Goal: Task Accomplishment & Management: Use online tool/utility

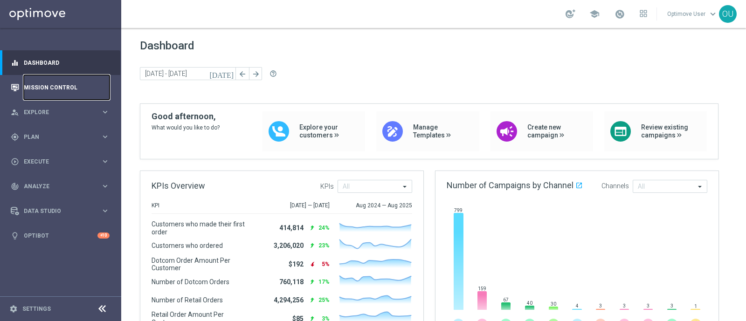
click at [53, 87] on link "Mission Control" at bounding box center [67, 87] width 86 height 25
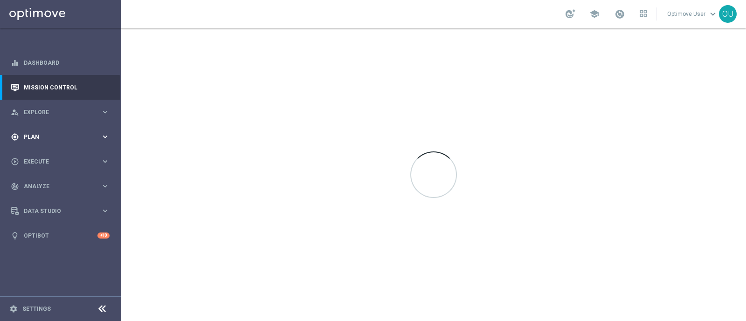
click at [44, 139] on span "Plan" at bounding box center [62, 137] width 77 height 6
click at [44, 181] on span "Templates" at bounding box center [58, 184] width 67 height 6
click at [49, 192] on div "Optimail" at bounding box center [74, 198] width 91 height 14
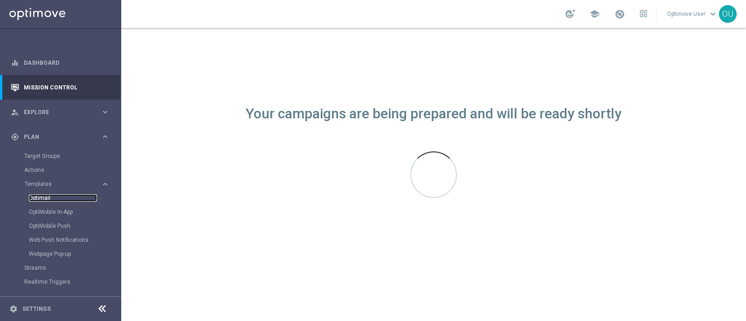
click at [46, 199] on link "Optimail" at bounding box center [63, 198] width 68 height 7
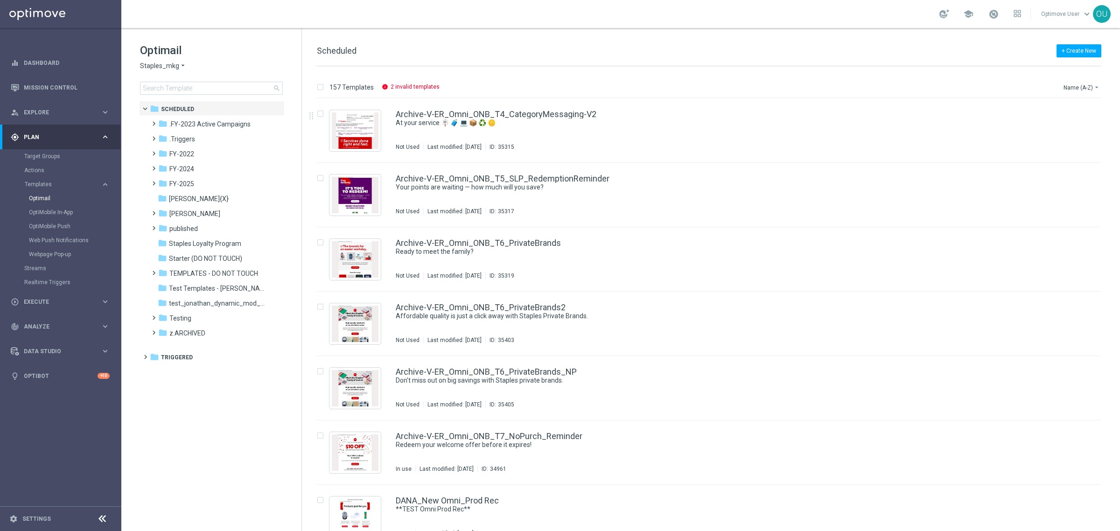
click at [231, 85] on input at bounding box center [211, 88] width 143 height 13
click at [194, 84] on input at bounding box center [211, 88] width 143 height 13
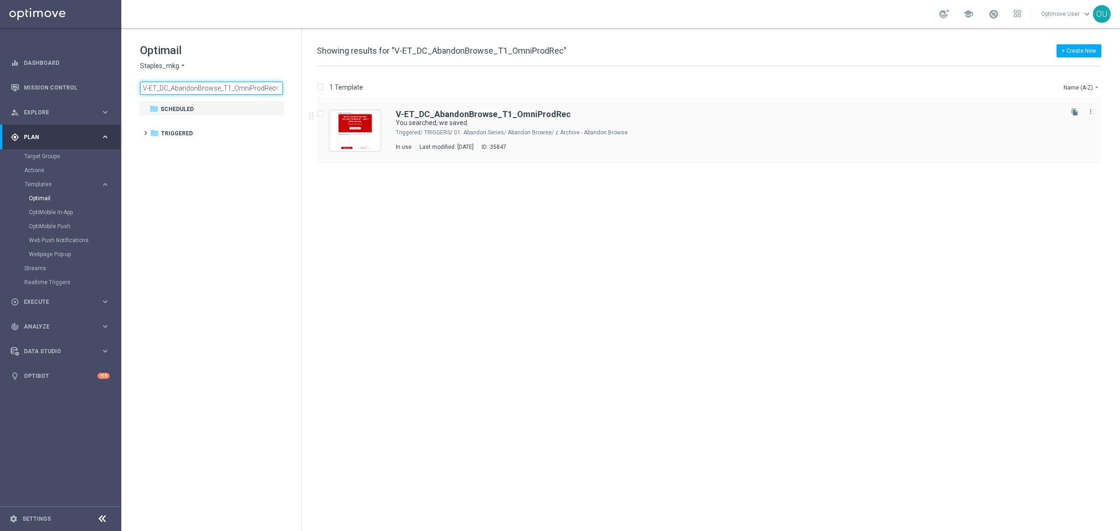
type input "V-ET_DC_AbandonBrowse_T1_OmniProdRec"
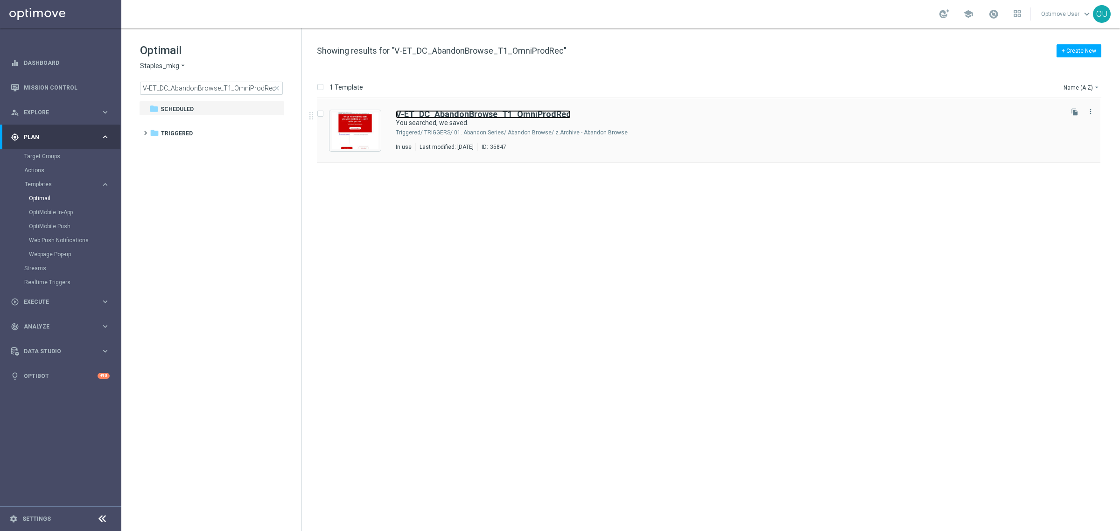
click at [496, 111] on b "V-ET_DC_AbandonBrowse_T1_OmniProdRec" at bounding box center [483, 114] width 175 height 10
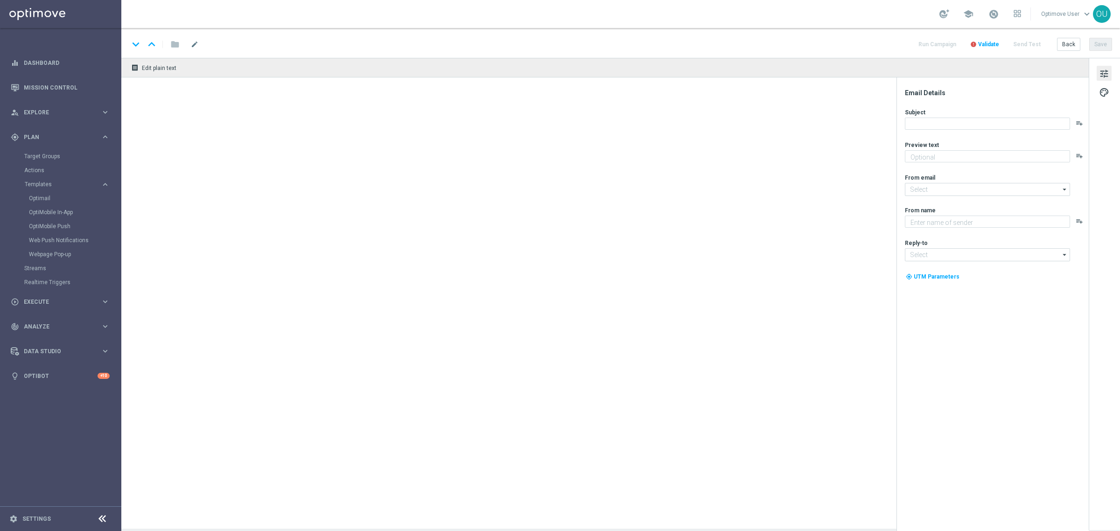
type textarea "Continue shopping at [GEOGRAPHIC_DATA] [DATE]."
type textarea "Staples"
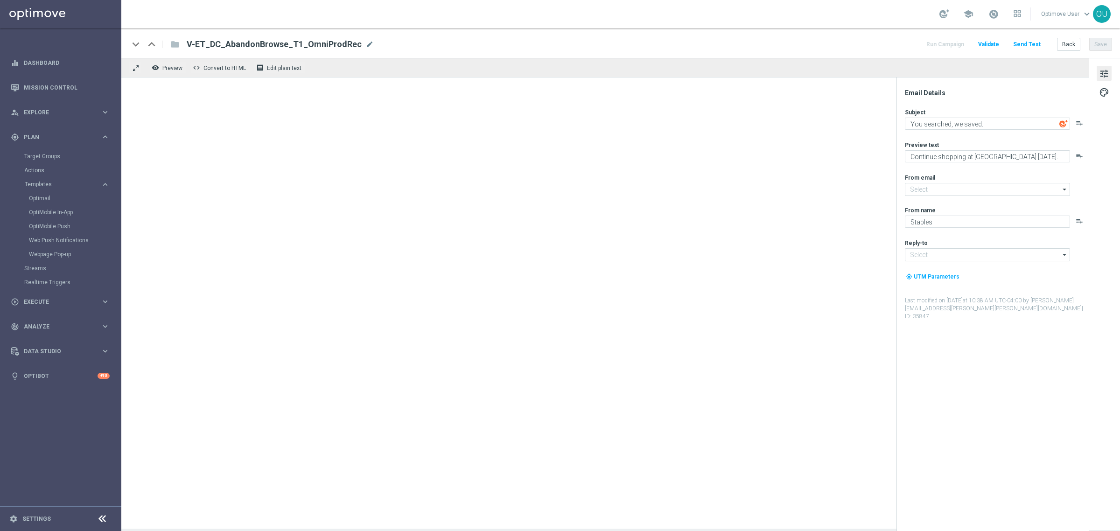
type input "[EMAIL_ADDRESS][DOMAIN_NAME]"
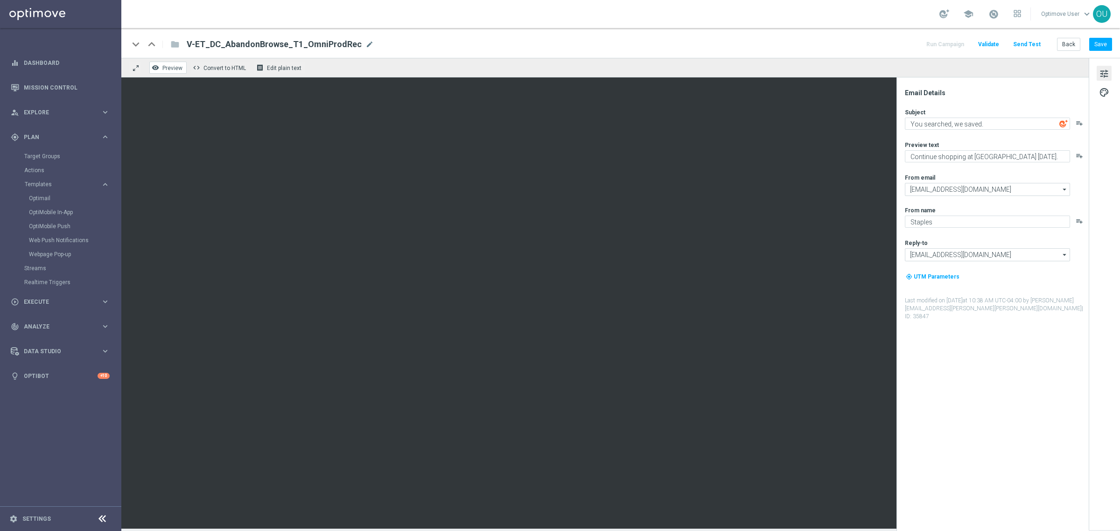
click at [178, 65] on span "Preview" at bounding box center [172, 68] width 20 height 7
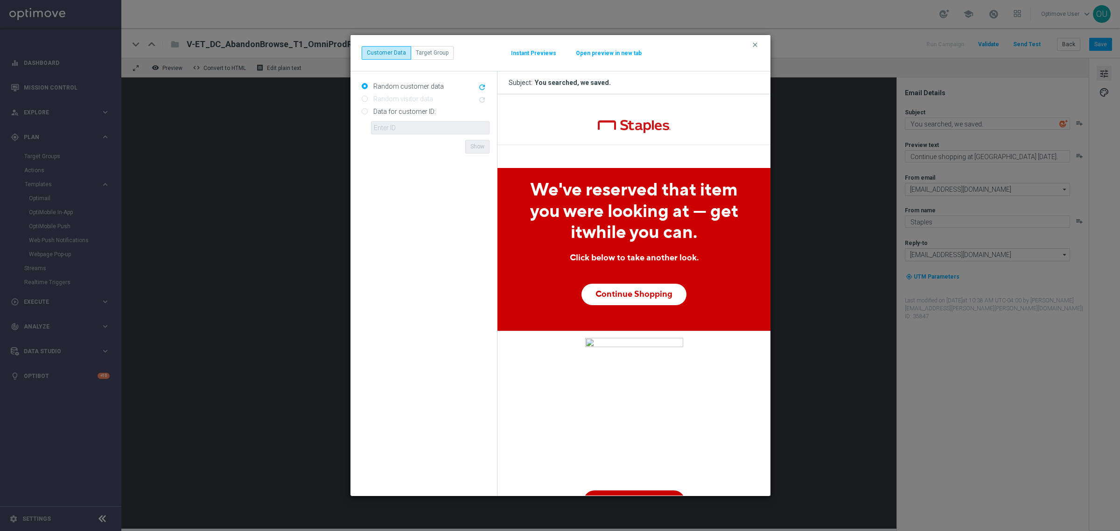
click at [363, 111] on input "Data for customer ID:" at bounding box center [365, 112] width 6 height 6
radio input "true"
click at [407, 134] on div "Data for customer ID: ID {{customerId}} not found Show" at bounding box center [426, 119] width 128 height 30
click at [409, 131] on input "text" at bounding box center [430, 127] width 118 height 13
paste input "10000252057"
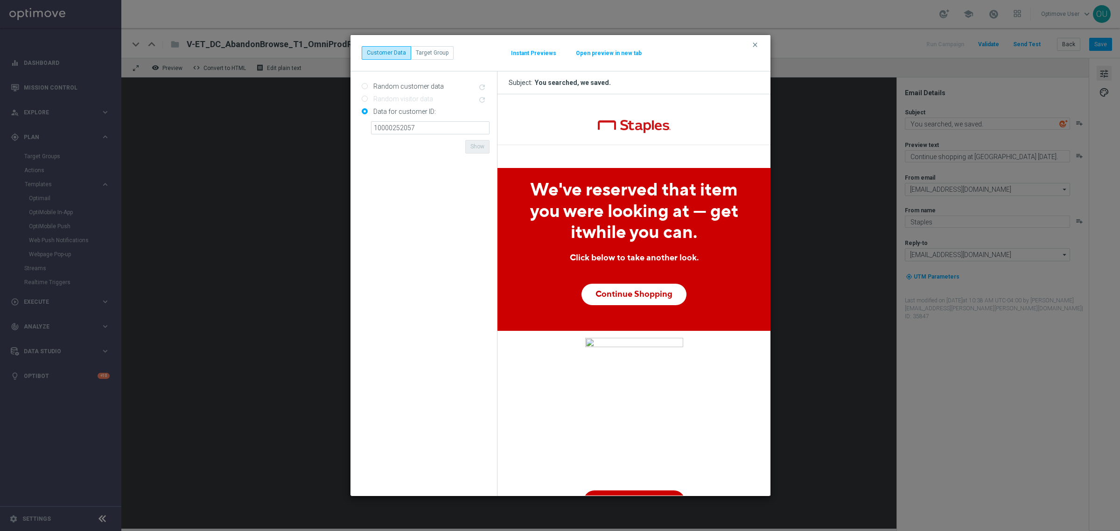
click at [450, 146] on form "Random customer data refresh Random visitor data refresh Data for customer ID: …" at bounding box center [426, 284] width 128 height 410
click at [473, 147] on button "Show" at bounding box center [477, 146] width 24 height 13
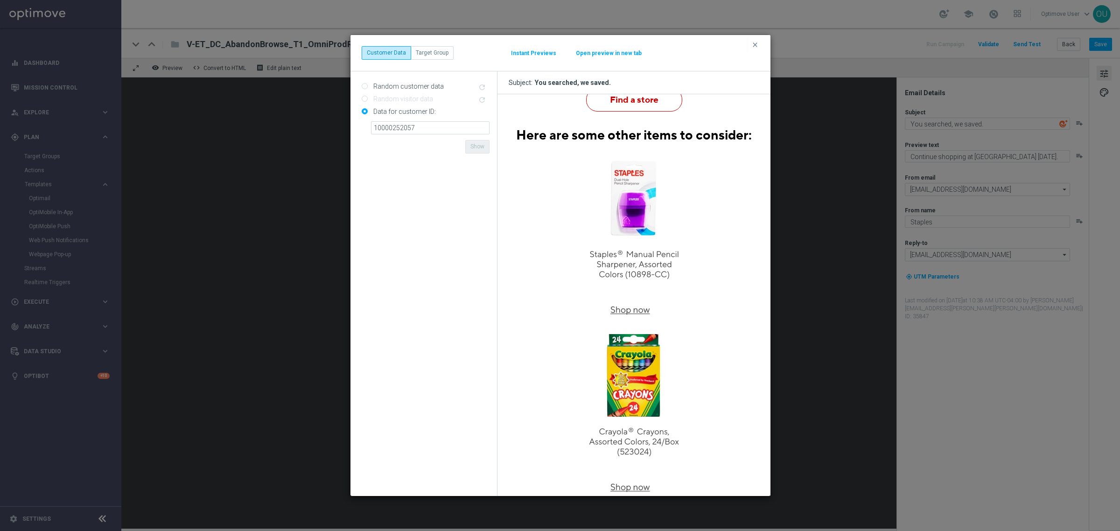
scroll to position [525, 0]
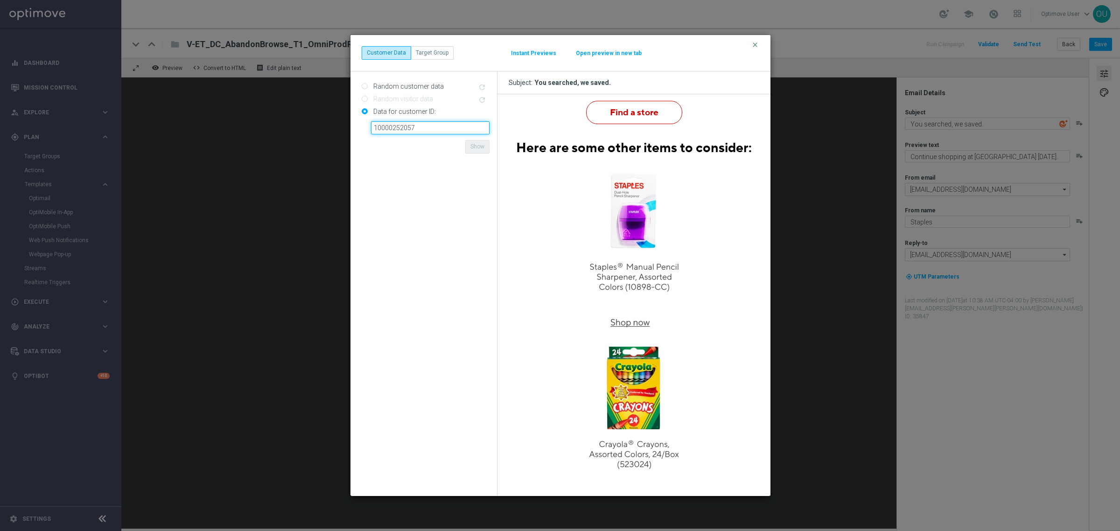
click at [414, 129] on input "10000252057" at bounding box center [430, 127] width 118 height 13
paste input "881119"
click at [415, 140] on form "Random customer data refresh Random visitor data refresh Data for customer ID: …" at bounding box center [426, 284] width 128 height 410
click at [475, 155] on form "Random customer data refresh Random visitor data refresh Data for customer ID: …" at bounding box center [426, 284] width 128 height 410
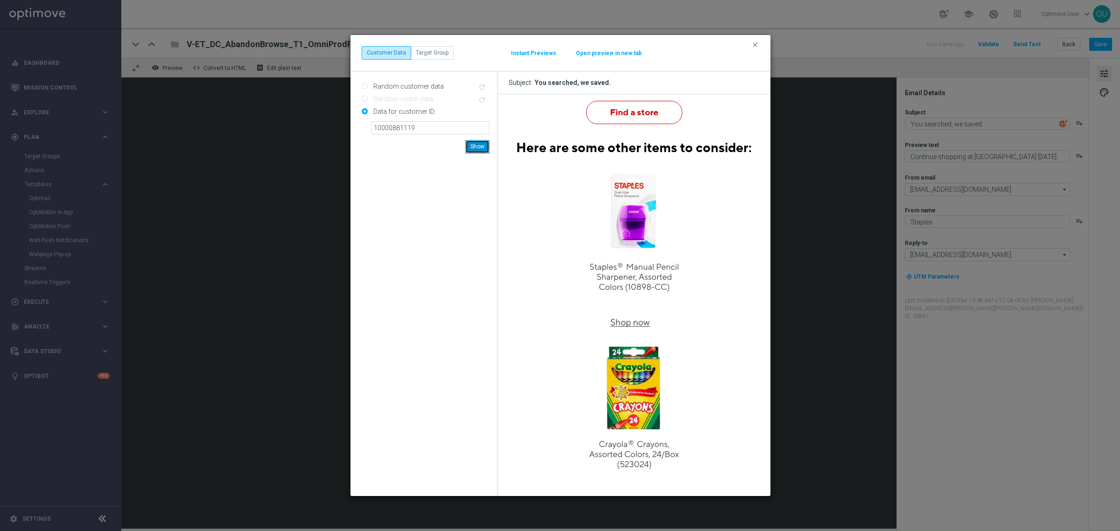
click at [478, 148] on button "Show" at bounding box center [477, 146] width 24 height 13
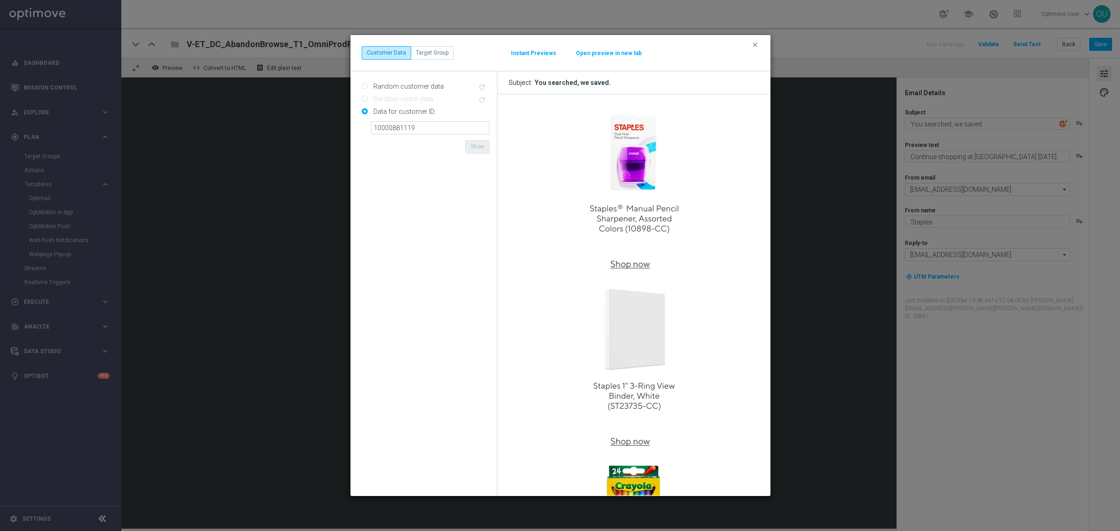
scroll to position [700, 0]
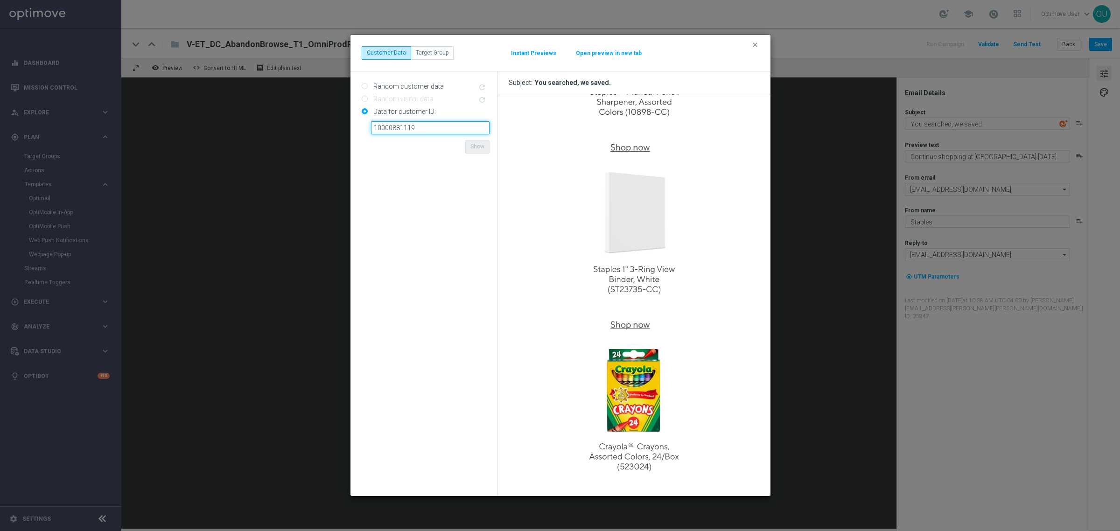
click at [439, 129] on input "10000881119" at bounding box center [430, 127] width 118 height 13
paste input "1100154"
click at [446, 161] on form "Random customer data refresh Random visitor data refresh Data for customer ID: …" at bounding box center [426, 284] width 128 height 410
click at [477, 146] on button "Show" at bounding box center [477, 146] width 24 height 13
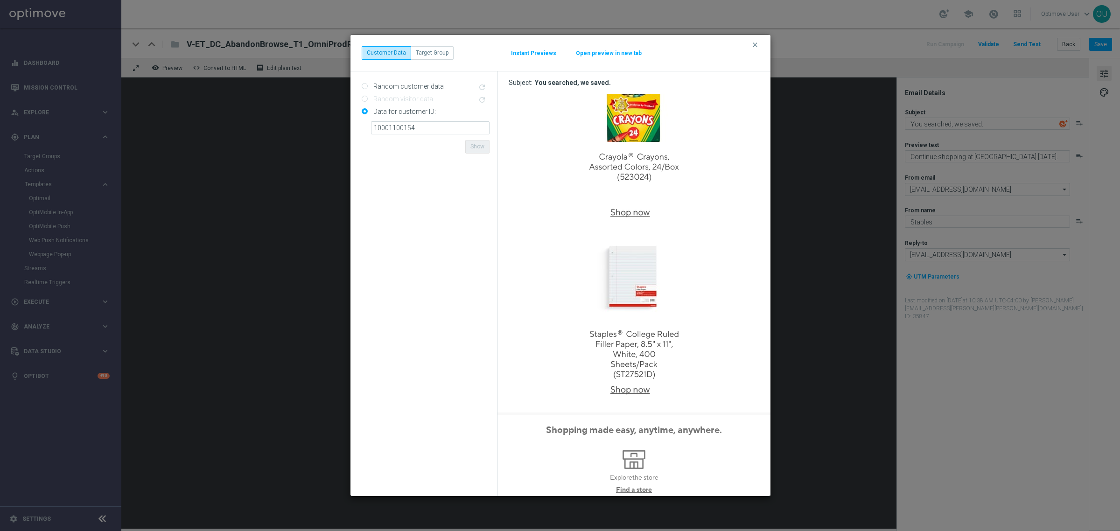
scroll to position [875, 0]
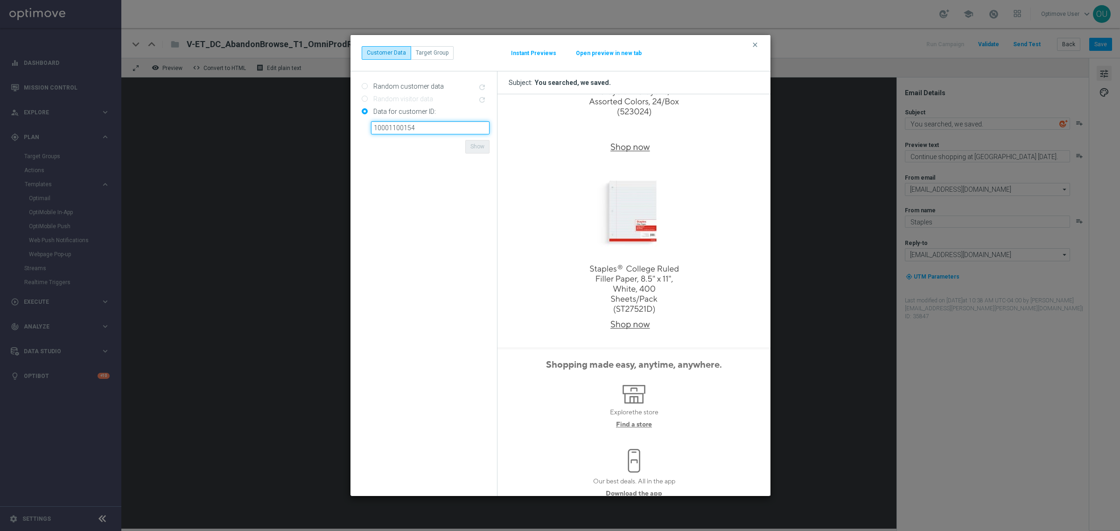
click at [387, 128] on input "10001100154" at bounding box center [430, 127] width 118 height 13
paste input "650347"
click at [416, 152] on form "Random customer data refresh Random visitor data refresh Data for customer ID: …" at bounding box center [426, 284] width 128 height 410
click at [473, 147] on button "Show" at bounding box center [477, 146] width 24 height 13
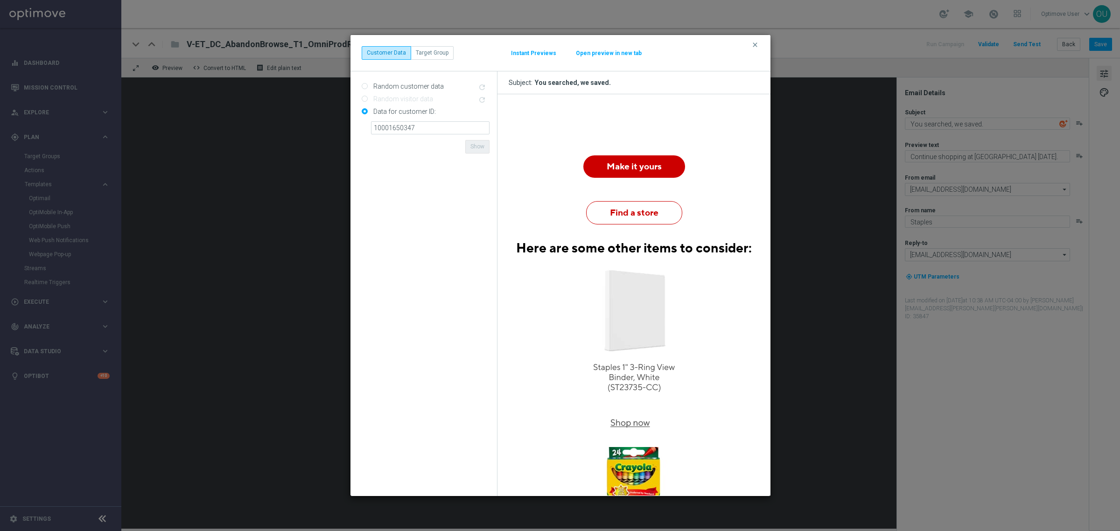
scroll to position [350, 0]
click at [459, 132] on input "10001650347" at bounding box center [430, 127] width 118 height 13
paste input "469076"
click at [425, 150] on form "Random customer data refresh Random visitor data refresh Data for customer ID: …" at bounding box center [426, 284] width 128 height 410
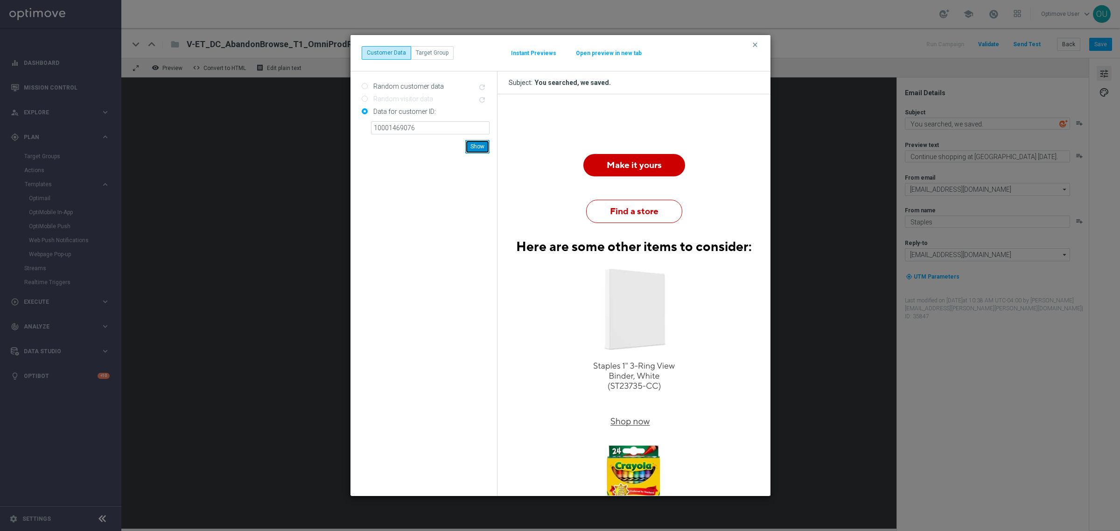
click at [489, 143] on button "Show" at bounding box center [477, 146] width 24 height 13
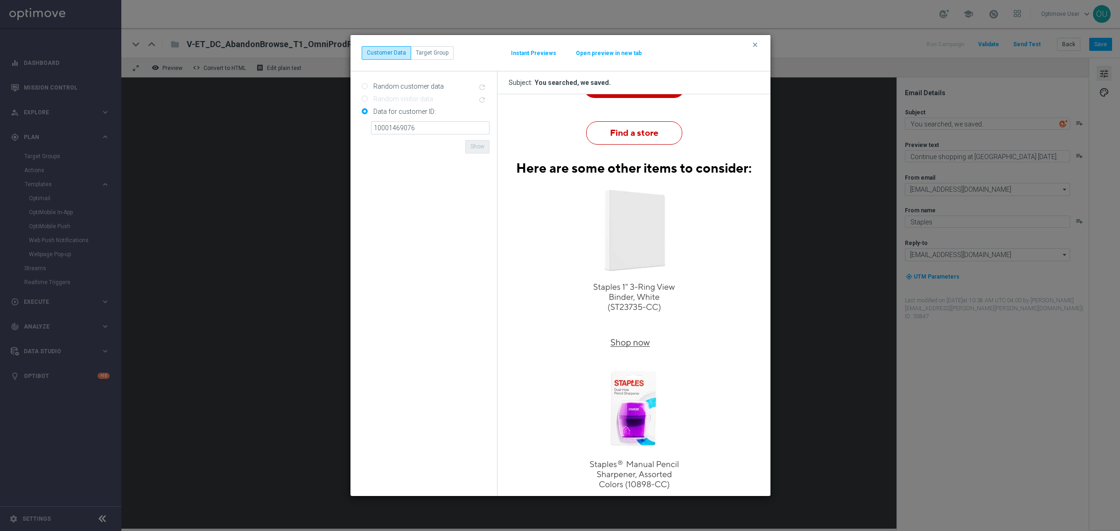
scroll to position [641, 0]
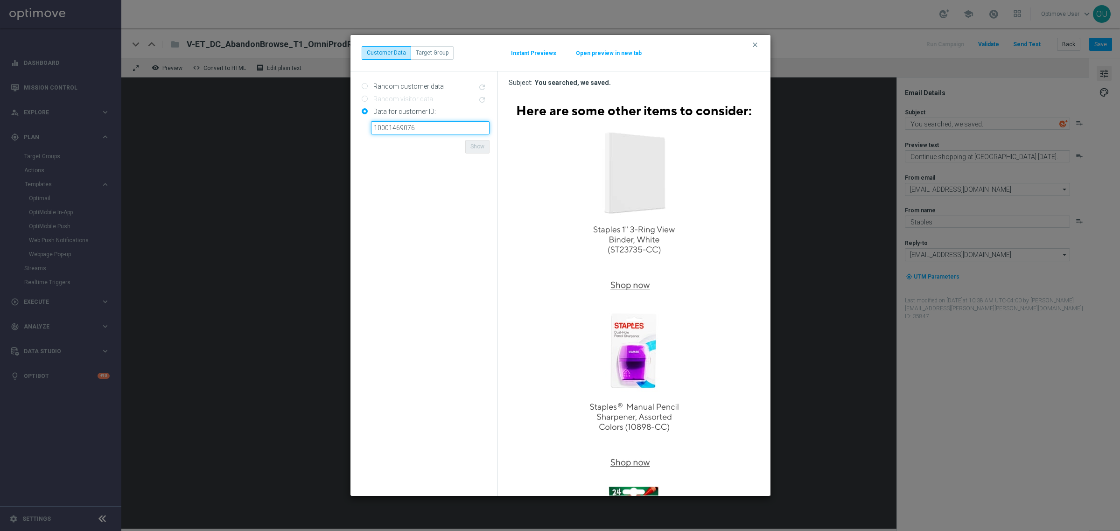
click at [407, 124] on input "10001469076" at bounding box center [430, 127] width 118 height 13
paste input "0020920"
type input "10000020920"
click at [453, 162] on form "Random customer data refresh Random visitor data refresh Data for customer ID: …" at bounding box center [426, 284] width 128 height 410
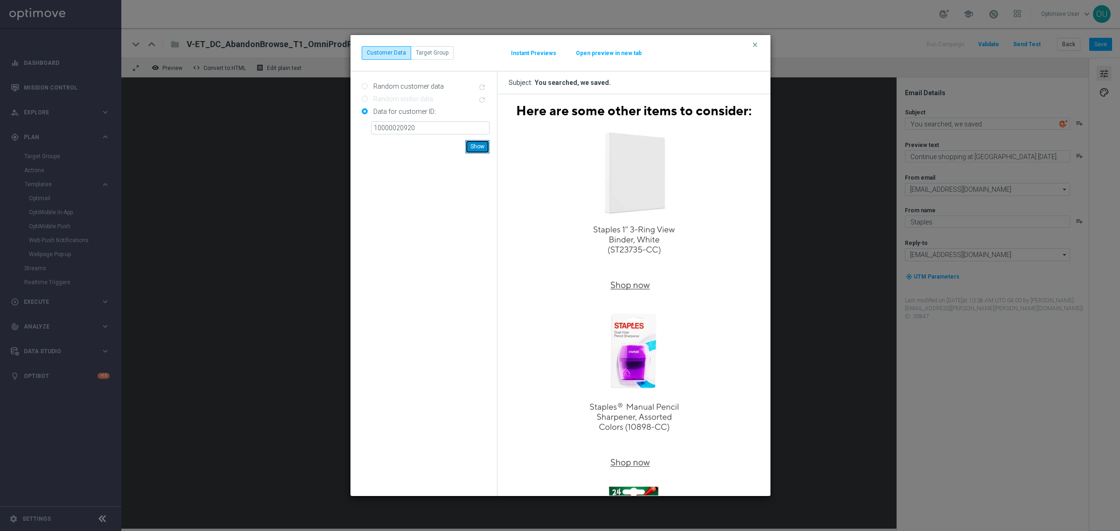
click at [484, 147] on button "Show" at bounding box center [477, 146] width 24 height 13
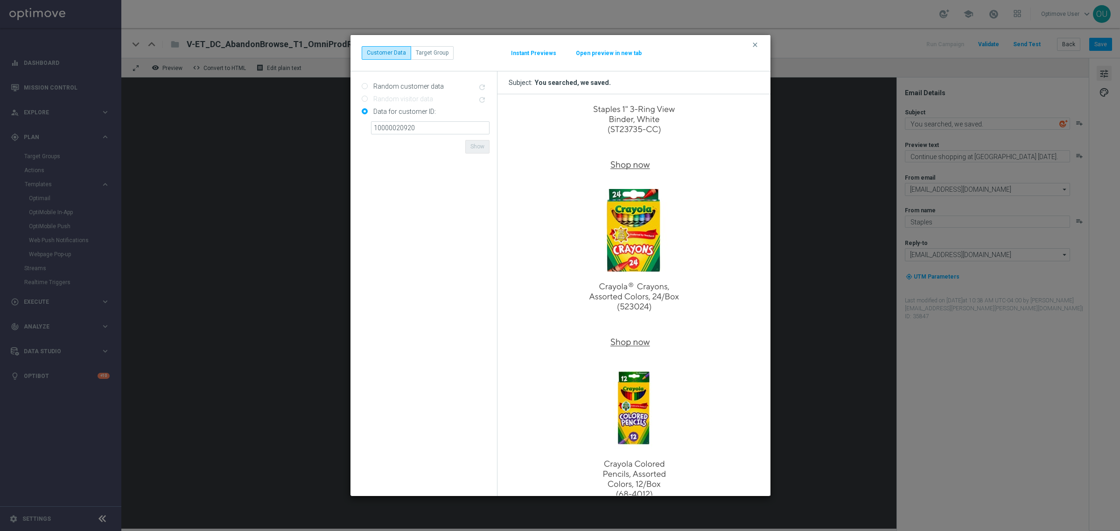
scroll to position [700, 0]
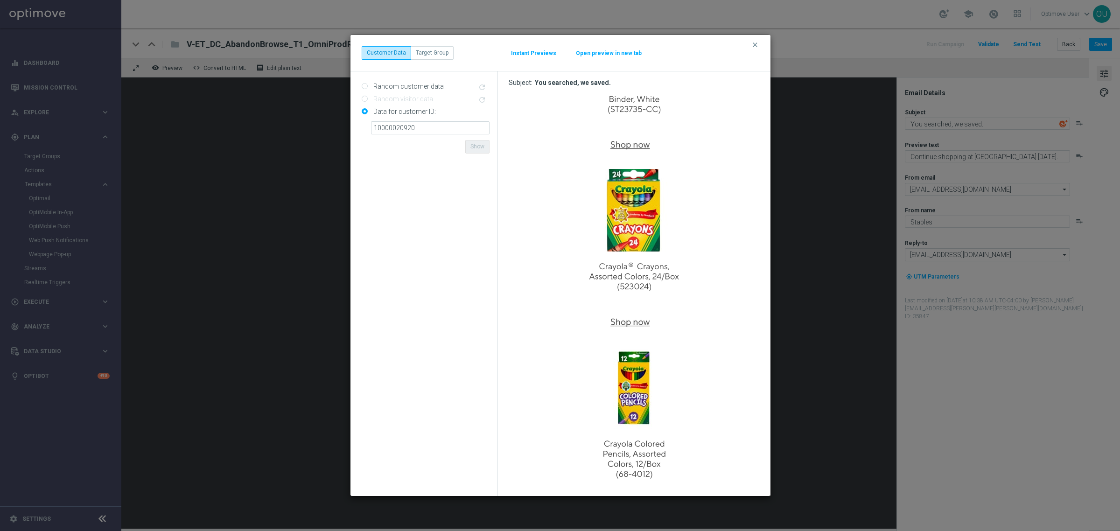
click at [746, 157] on modal-container "clear Customer Data Target Group Instant Previews Open preview in new tab Rando…" at bounding box center [560, 265] width 1120 height 531
